Goal: Obtain resource: Download file/media

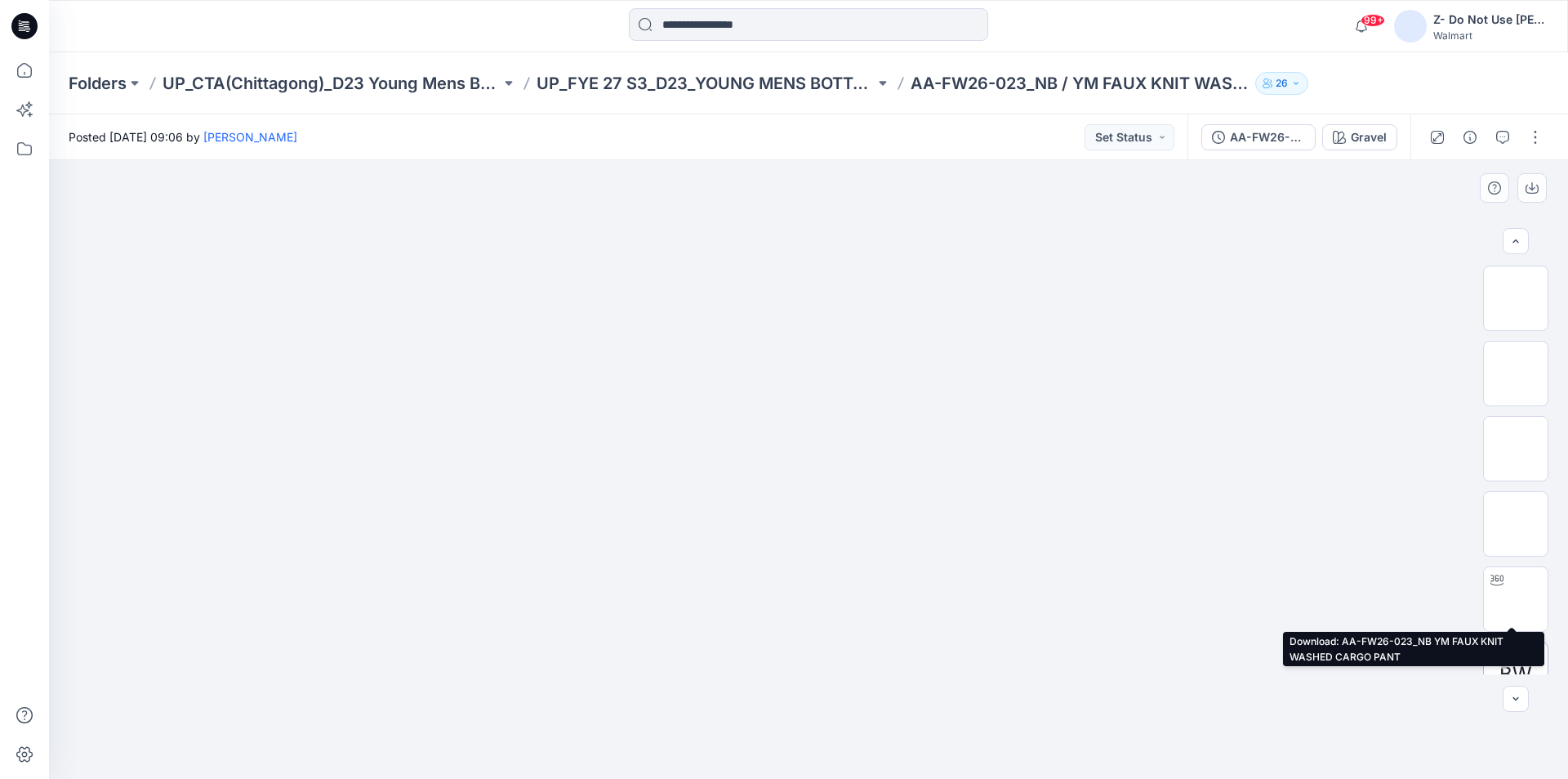
scroll to position [108, 0]
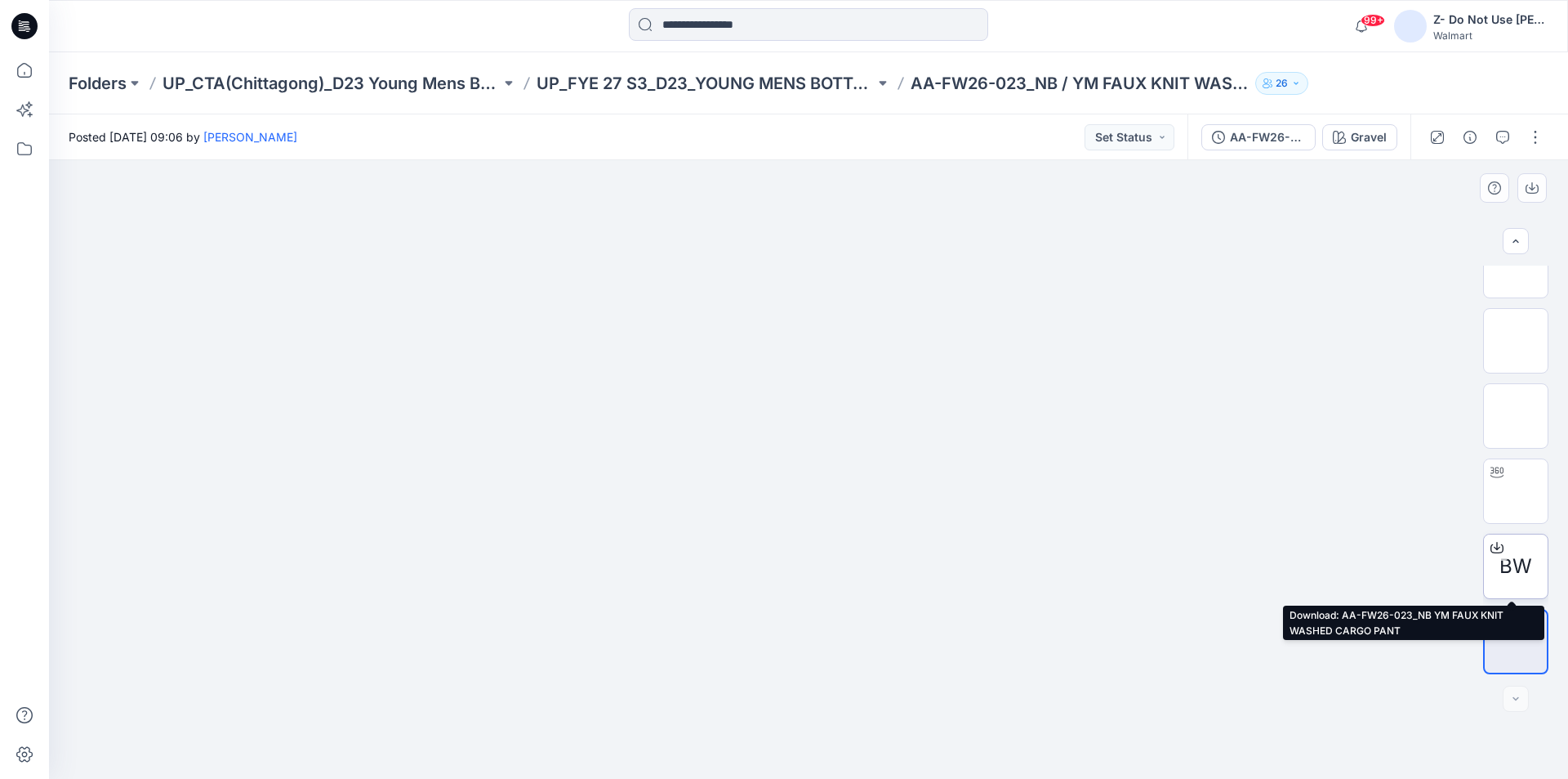
click at [1508, 560] on span "BW" at bounding box center [1516, 566] width 33 height 29
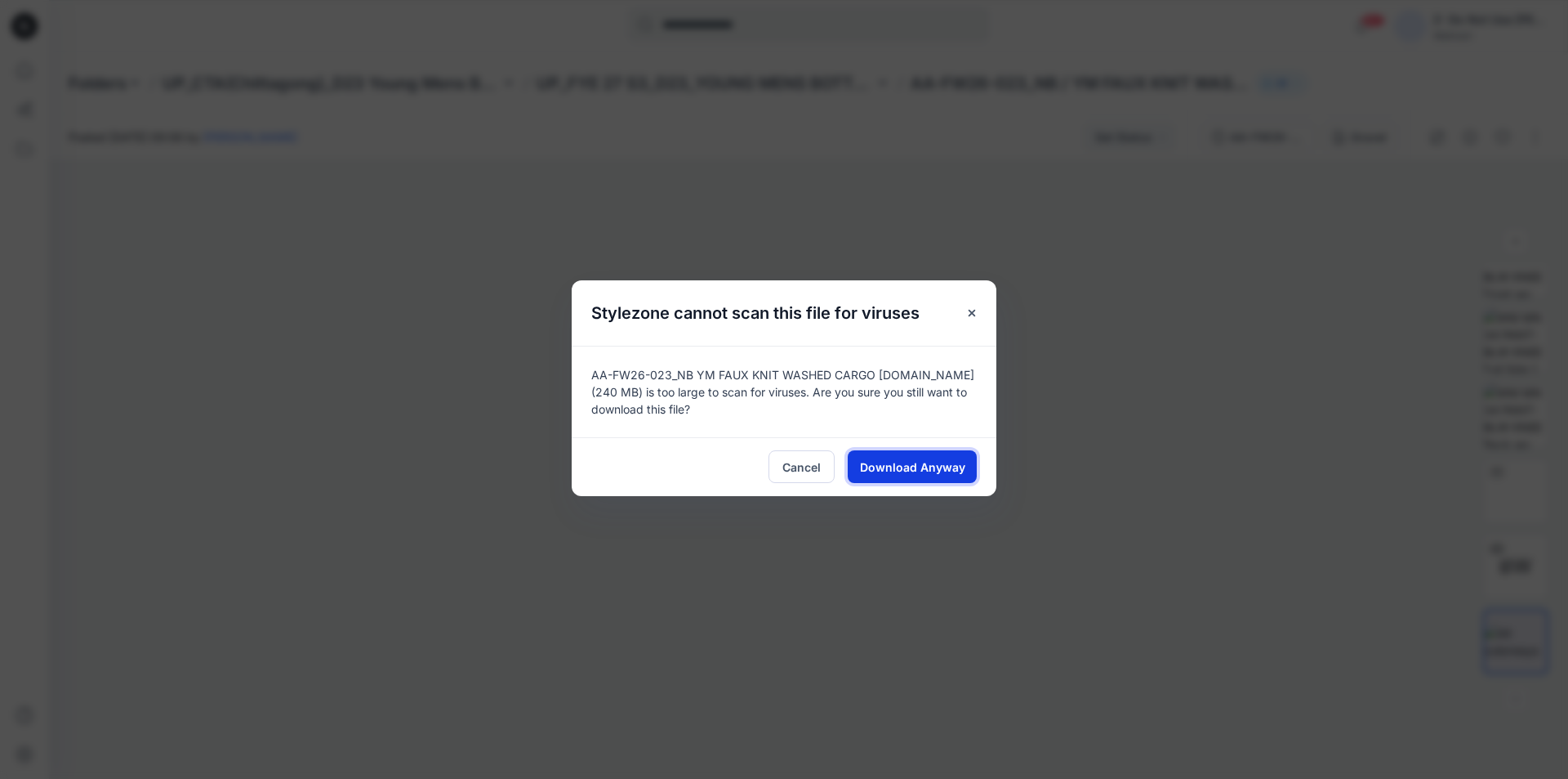
click at [934, 466] on span "Download Anyway" at bounding box center [912, 466] width 105 height 17
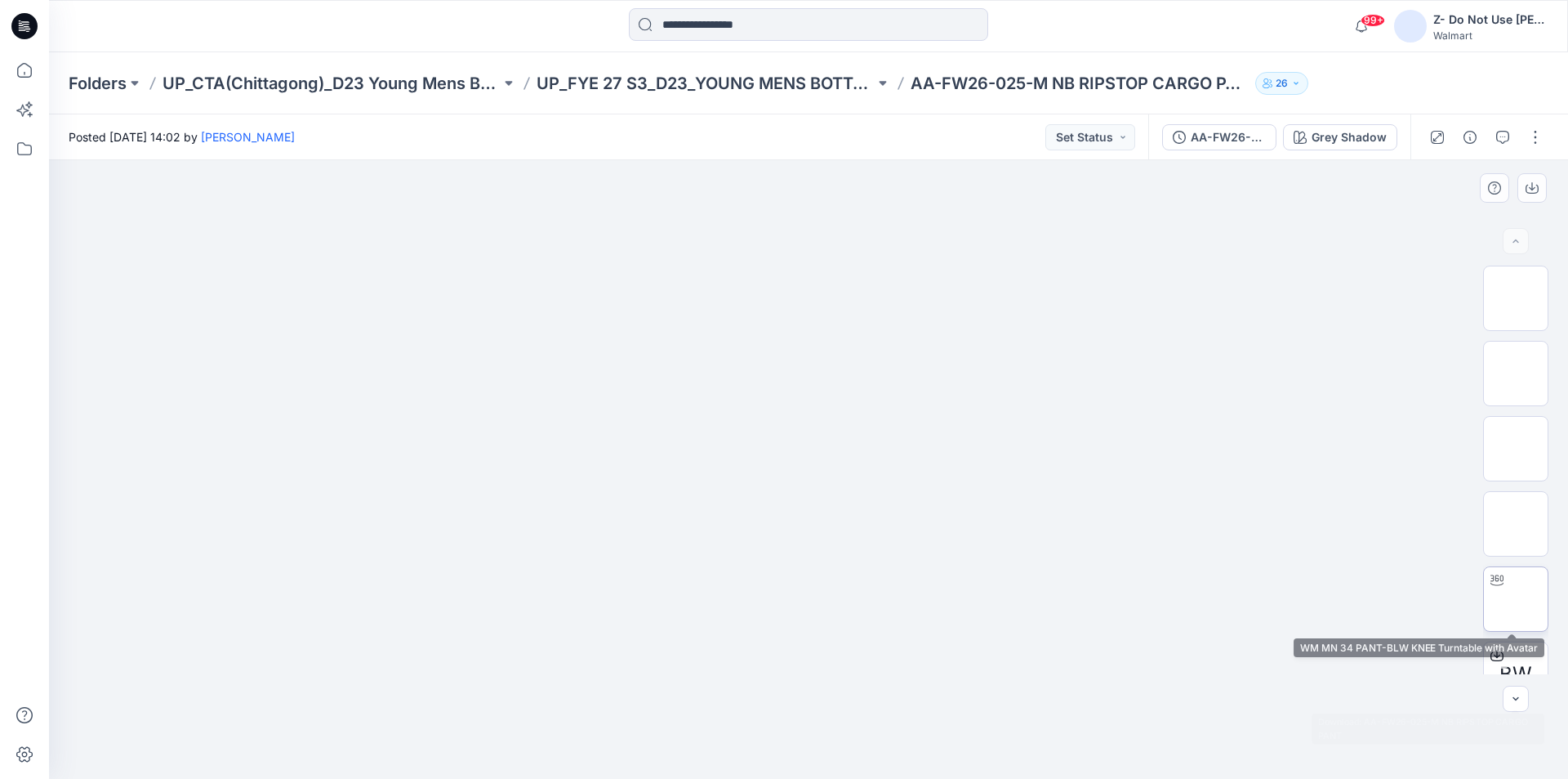
scroll to position [108, 0]
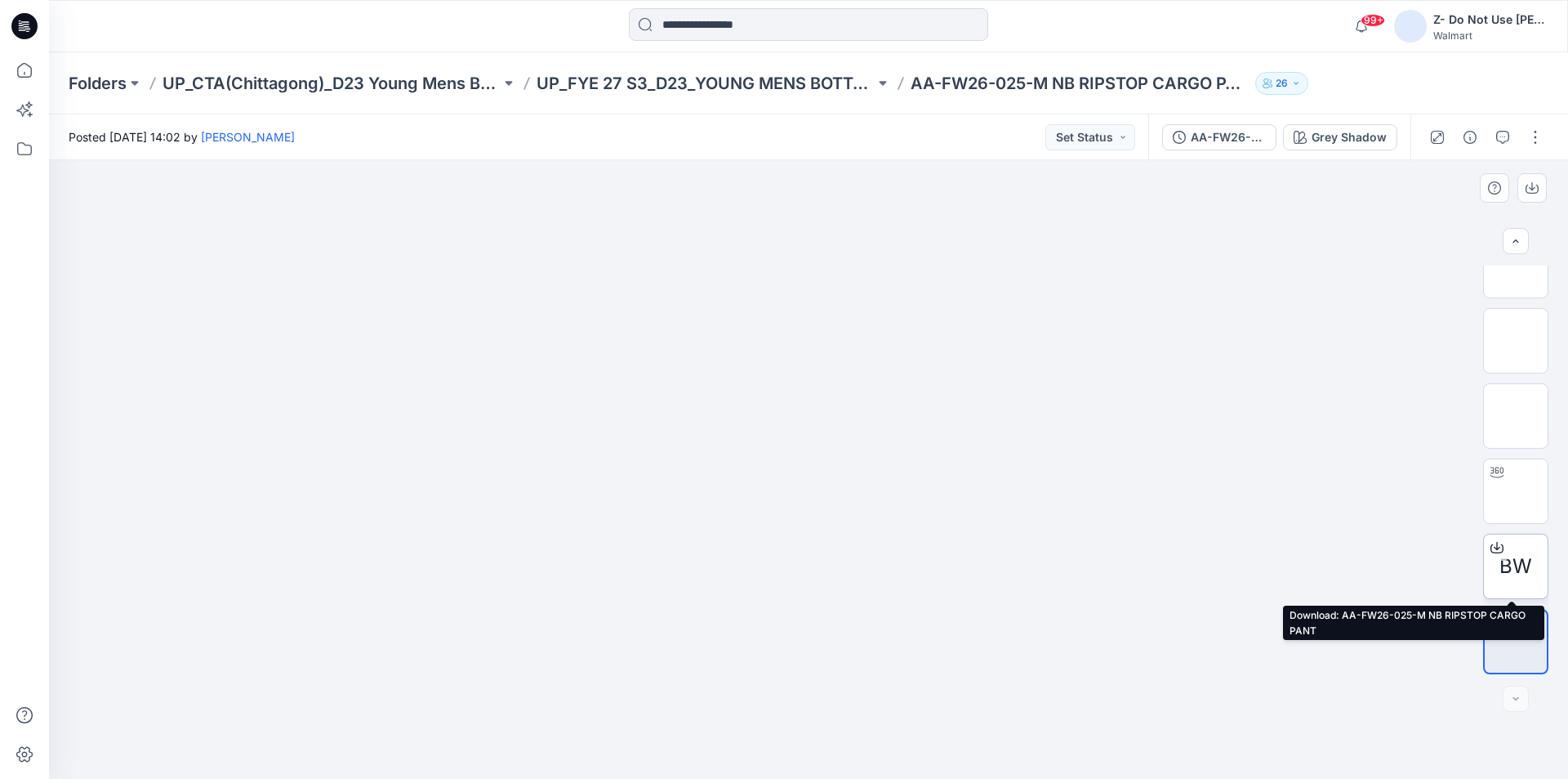
click at [1502, 562] on span "BW" at bounding box center [1516, 566] width 33 height 29
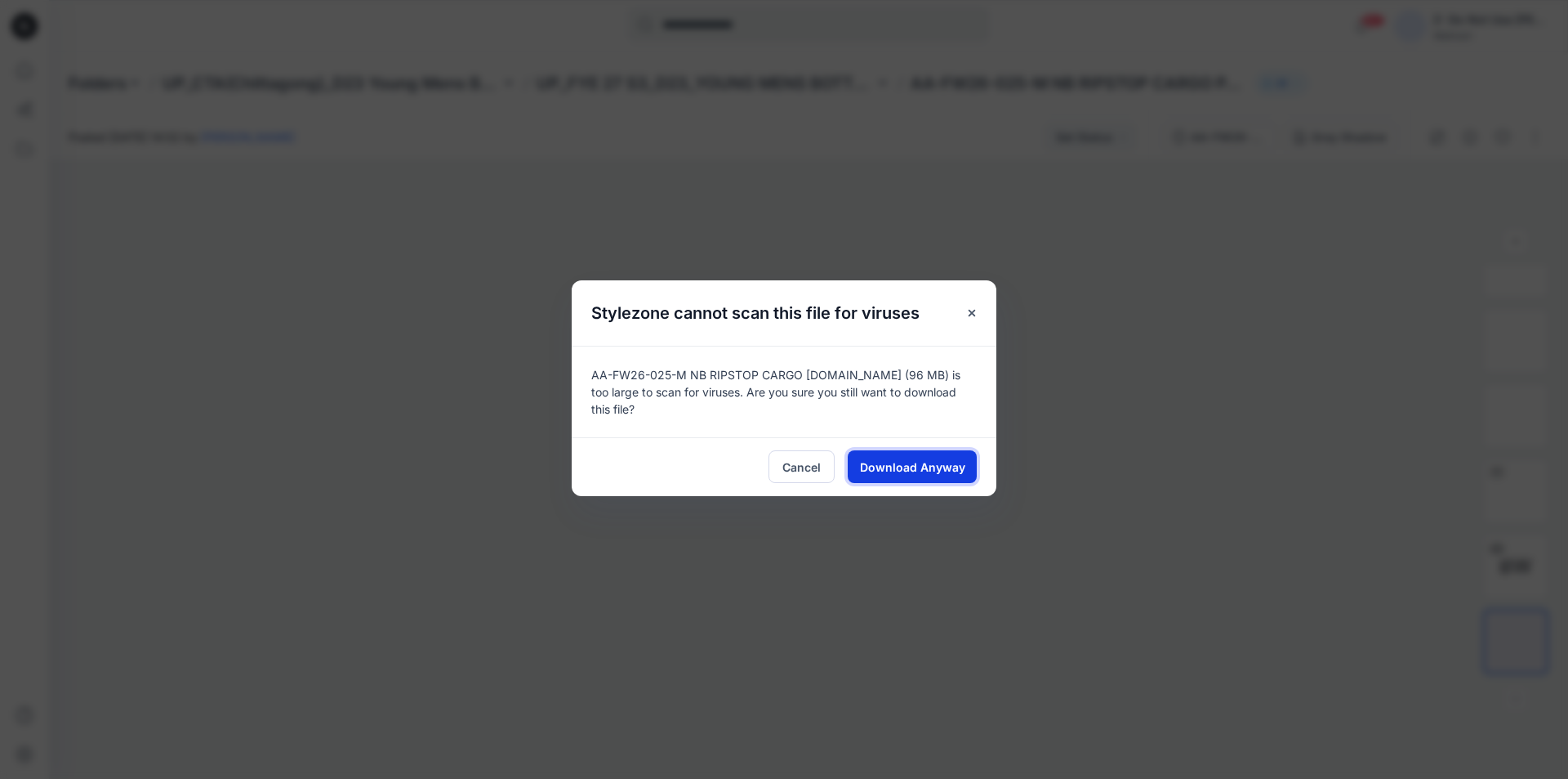
click at [952, 460] on span "Download Anyway" at bounding box center [912, 466] width 105 height 17
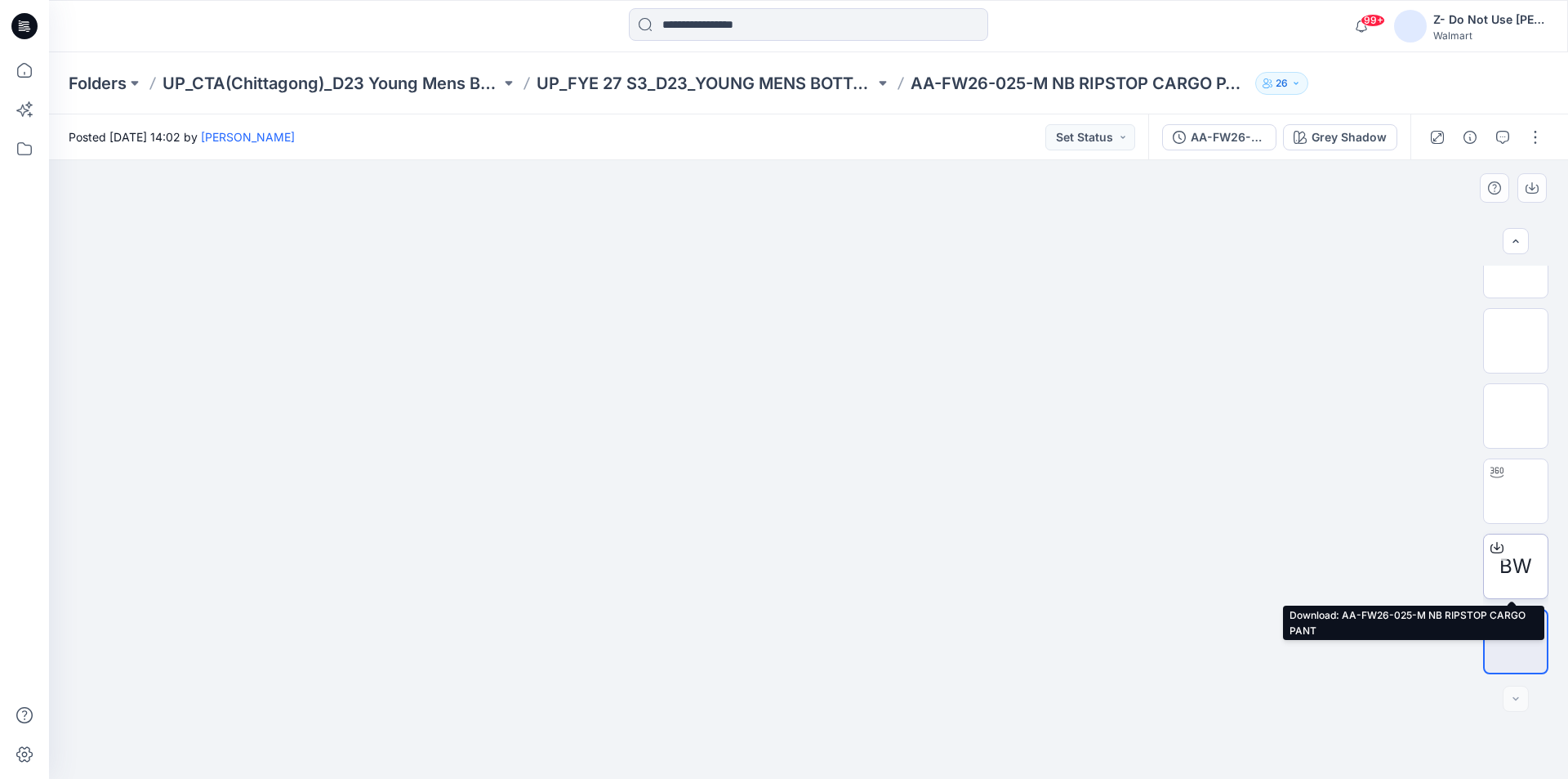
click at [1516, 559] on span "BW" at bounding box center [1516, 566] width 33 height 29
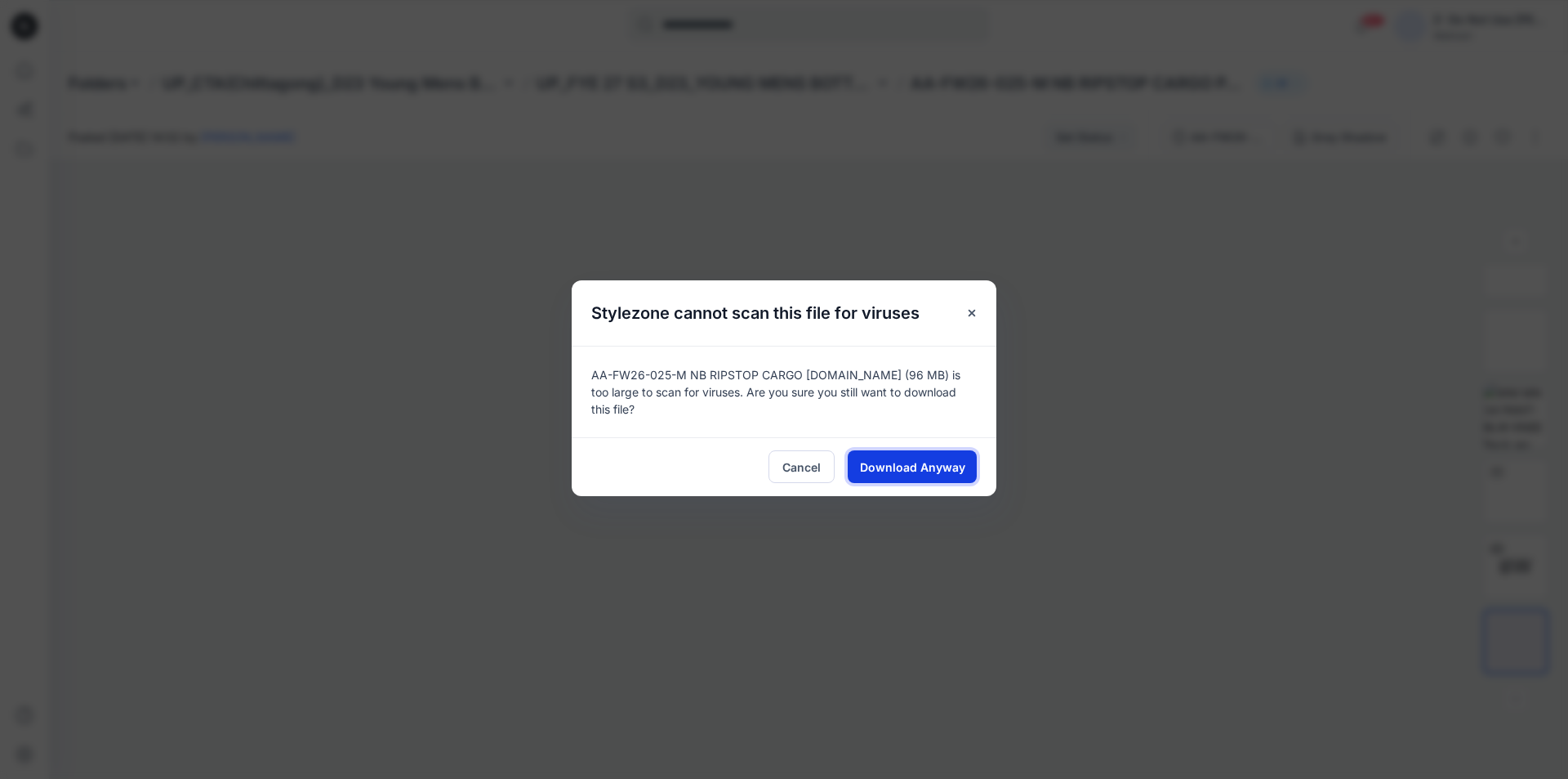
click at [918, 458] on span "Download Anyway" at bounding box center [912, 466] width 105 height 17
